Goal: Task Accomplishment & Management: Manage account settings

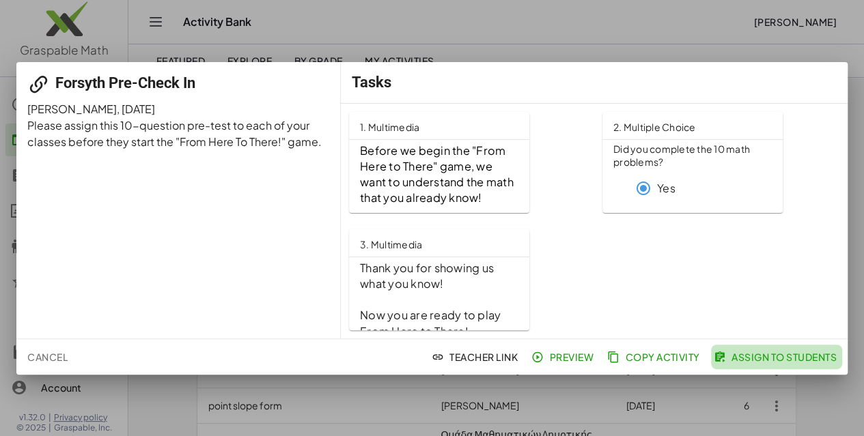
click at [762, 356] on span "Assign to Students" at bounding box center [777, 357] width 120 height 12
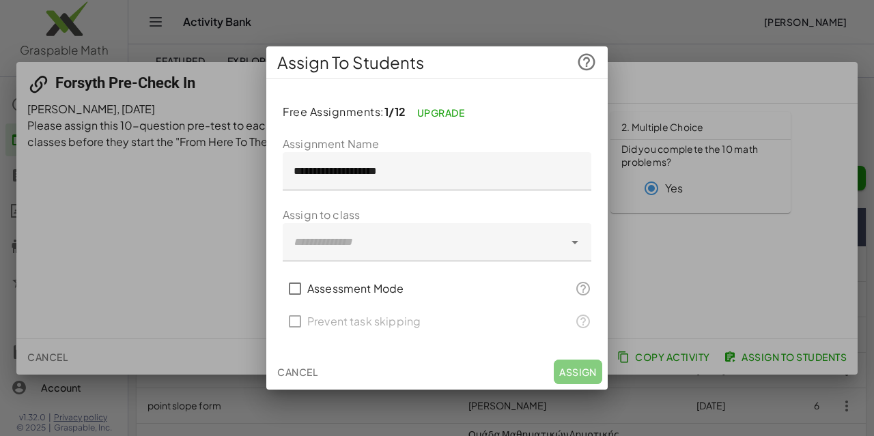
click at [561, 244] on div at bounding box center [423, 242] width 281 height 38
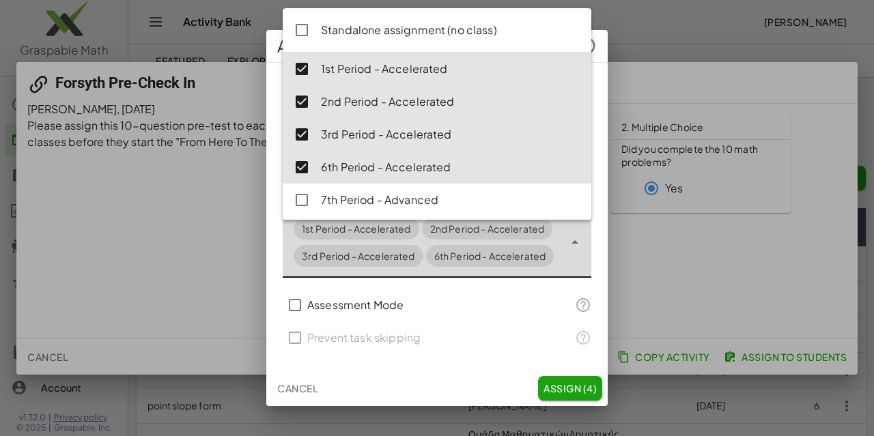
type input "**********"
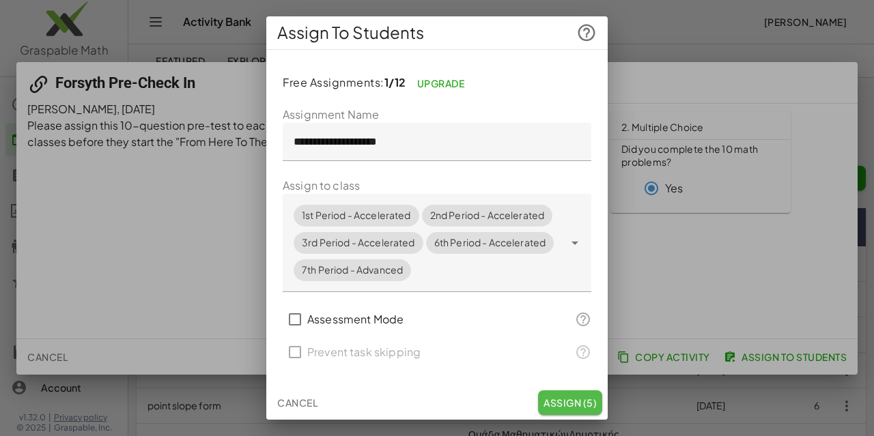
click at [564, 408] on span "Assign (5)" at bounding box center [570, 403] width 53 height 12
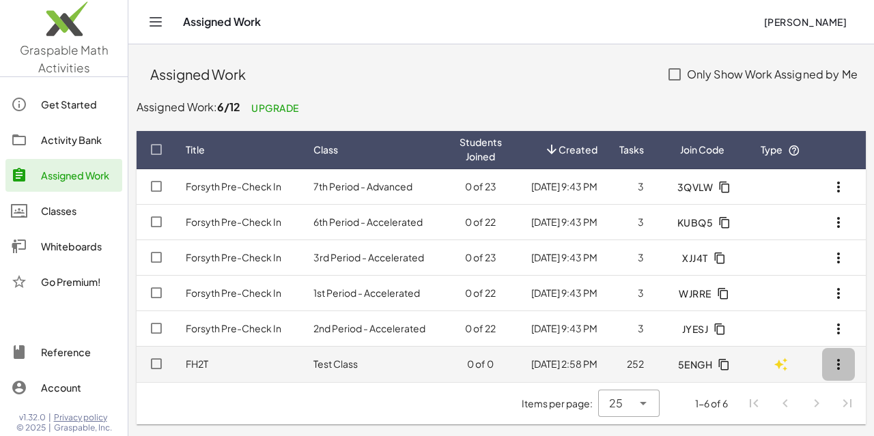
click at [842, 360] on icon "button" at bounding box center [839, 365] width 16 height 16
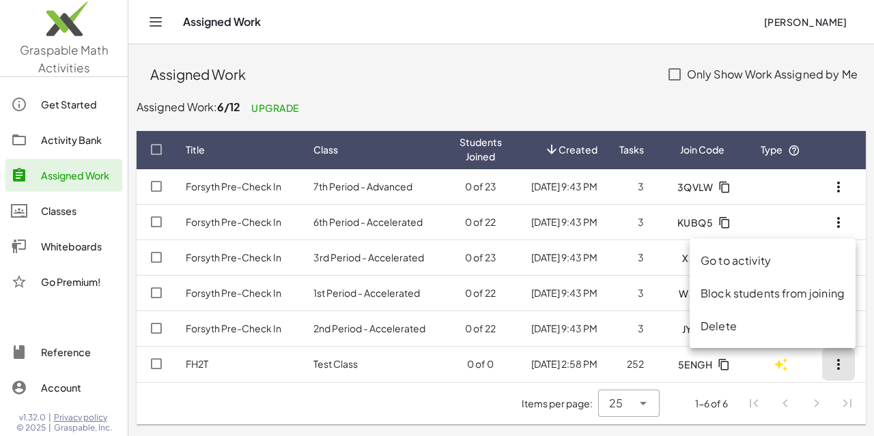
click at [760, 331] on div "Delete" at bounding box center [773, 326] width 144 height 16
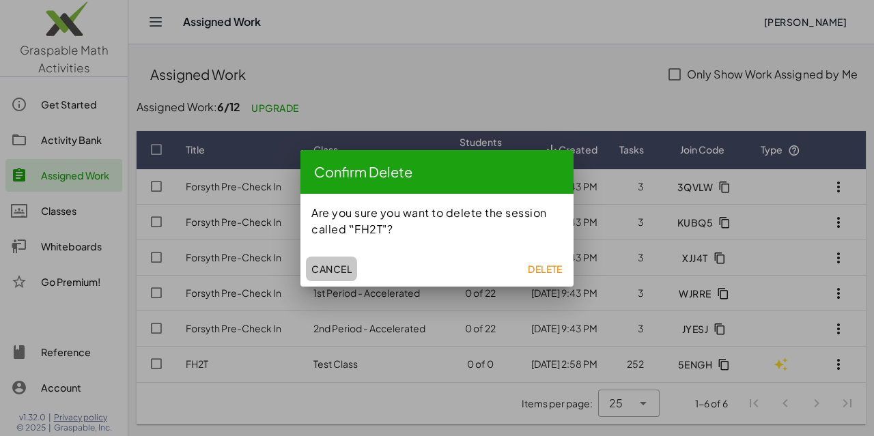
click at [319, 271] on span "Cancel" at bounding box center [331, 269] width 40 height 12
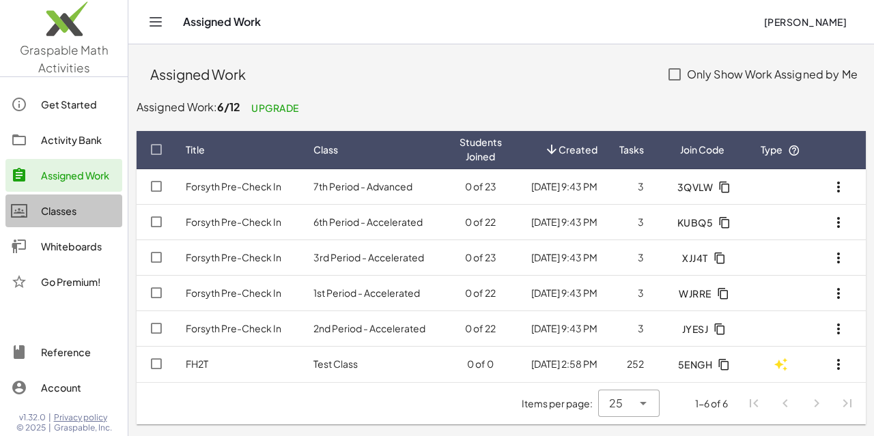
click at [57, 211] on div "Classes" at bounding box center [79, 211] width 76 height 16
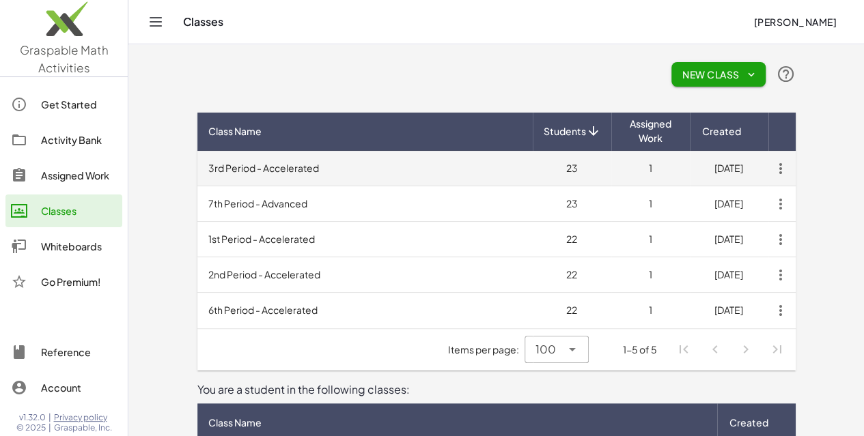
click at [208, 167] on td "3rd Period - Accelerated" at bounding box center [364, 169] width 335 height 36
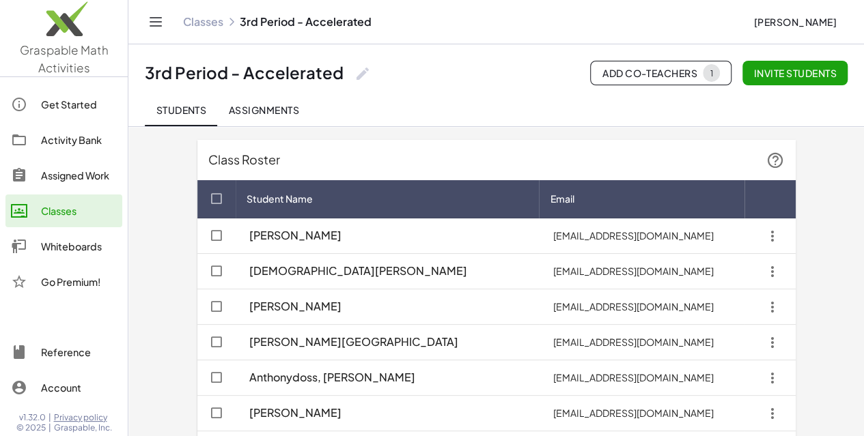
click at [258, 100] on button "Assignments" at bounding box center [263, 110] width 93 height 33
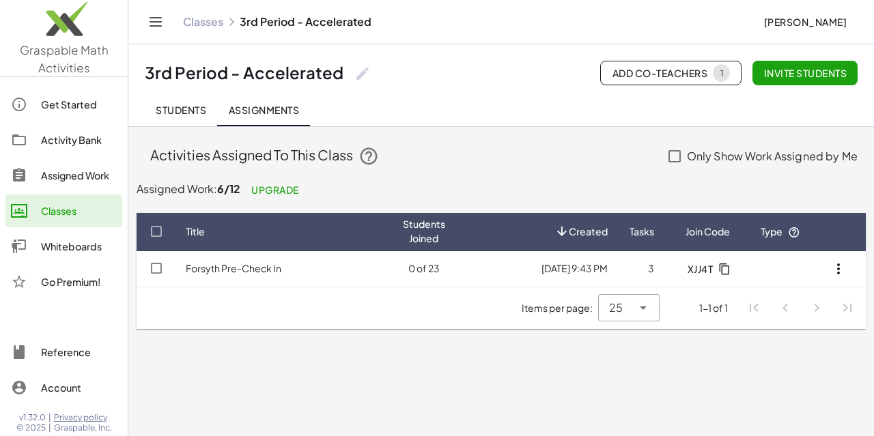
click at [59, 241] on div "Whiteboards" at bounding box center [79, 246] width 76 height 16
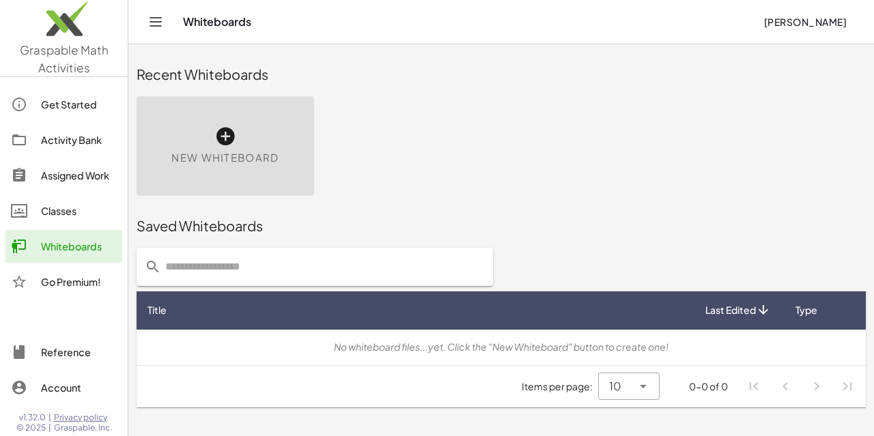
click at [50, 204] on div "Classes" at bounding box center [79, 211] width 76 height 16
